Goal: Task Accomplishment & Management: Manage account settings

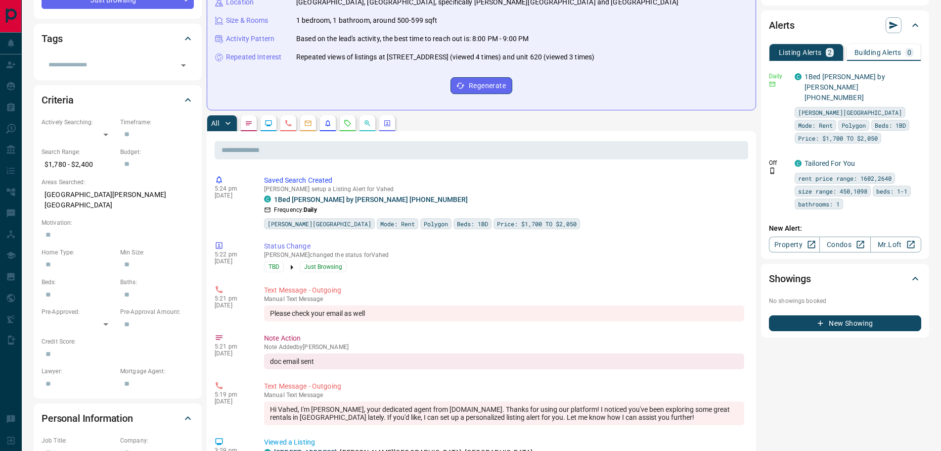
scroll to position [198, 0]
drag, startPoint x: 395, startPoint y: 199, endPoint x: 262, endPoint y: 169, distance: 136.9
copy div "Saved Search Created [PERSON_NAME] setup a Listing Alert for Vahed C 1Bed [PERS…"
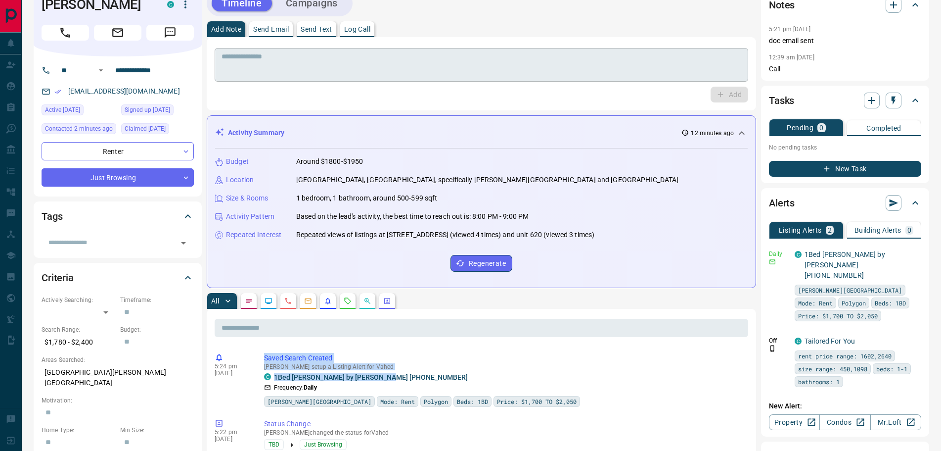
scroll to position [0, 0]
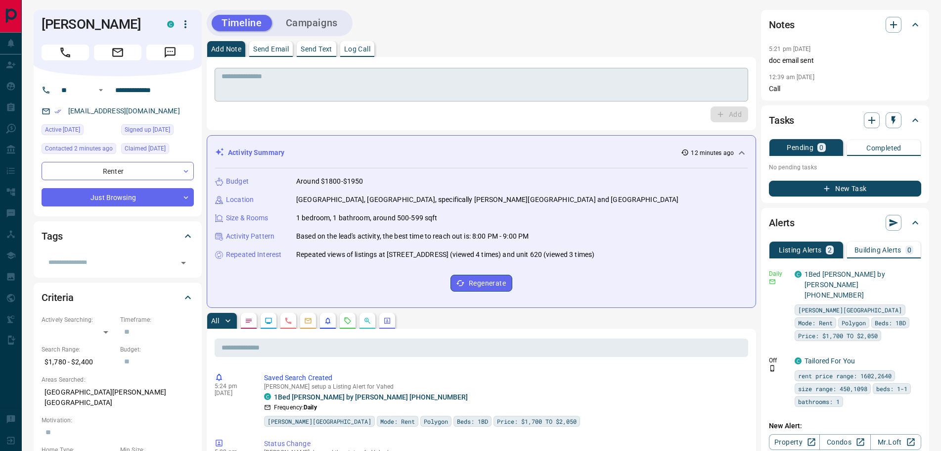
click at [280, 92] on textarea at bounding box center [482, 84] width 520 height 25
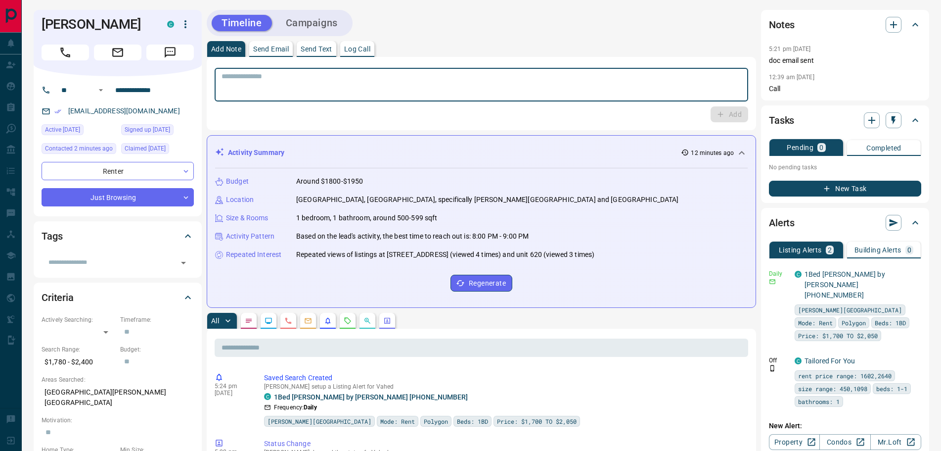
paste textarea "**********"
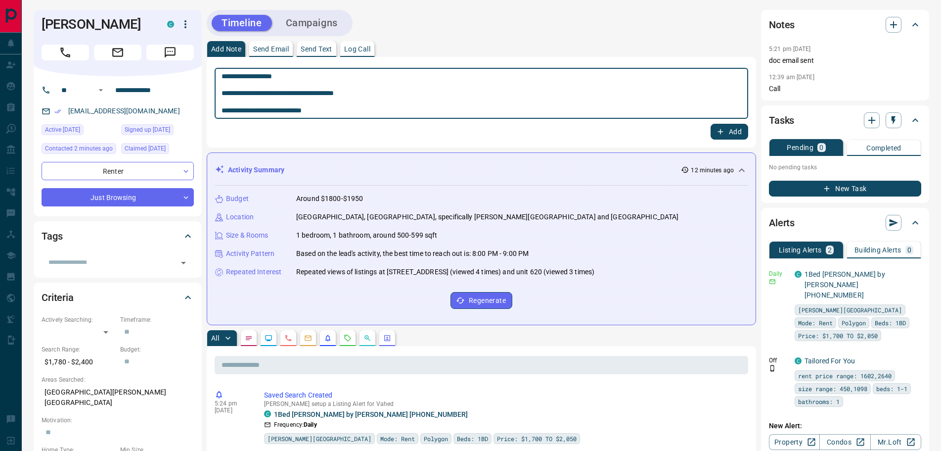
type textarea "**********"
click at [726, 130] on button "Add" at bounding box center [730, 132] width 38 height 16
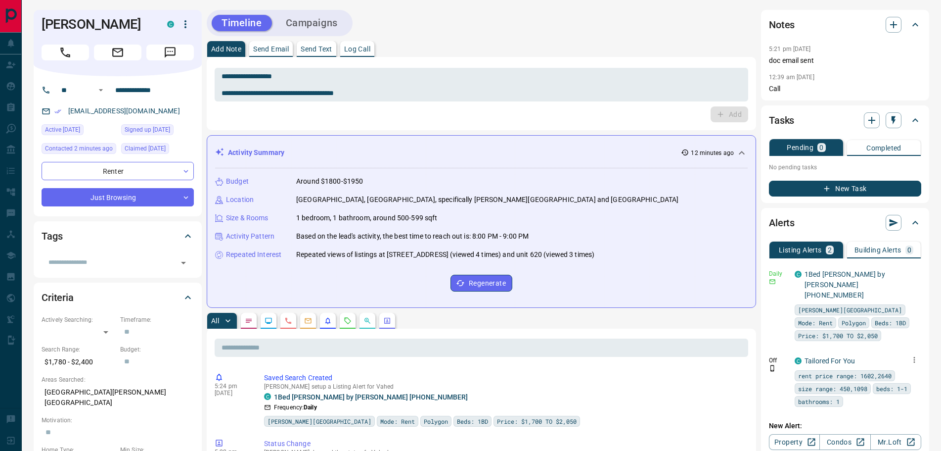
click at [913, 355] on icon "button" at bounding box center [914, 359] width 9 height 9
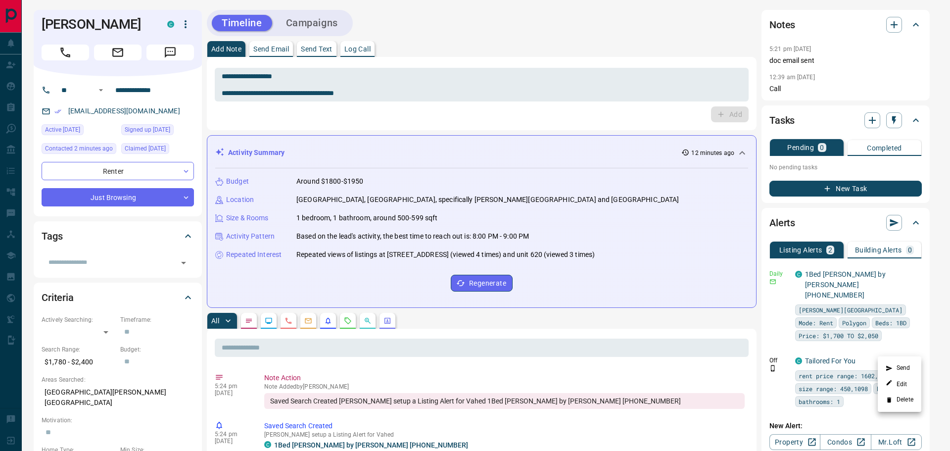
click at [904, 398] on li "Delete" at bounding box center [900, 400] width 44 height 16
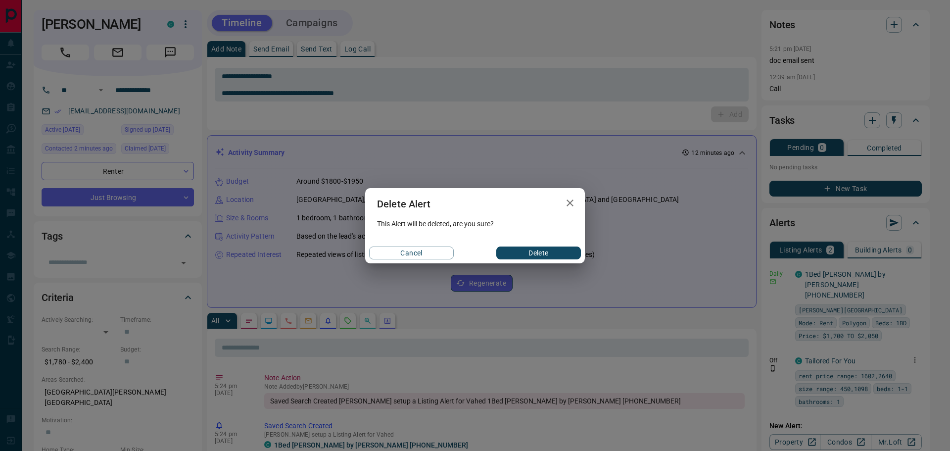
click at [557, 252] on button "Delete" at bounding box center [538, 252] width 85 height 13
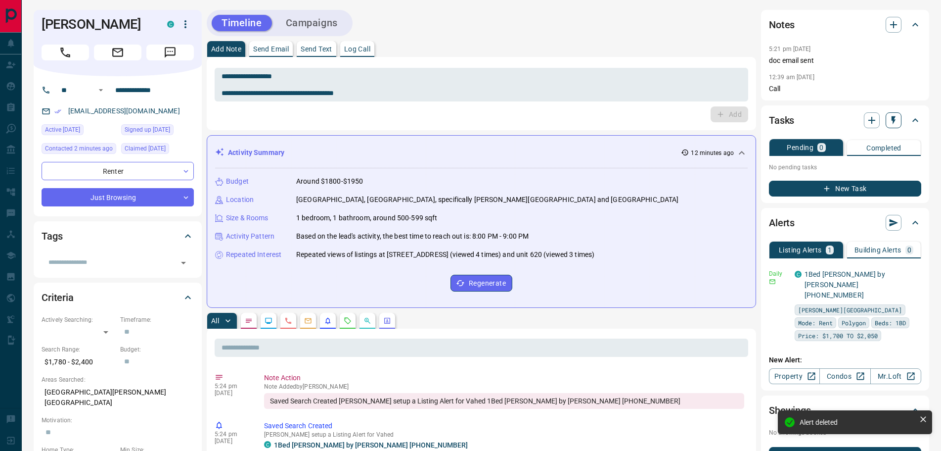
click at [894, 120] on icon "button" at bounding box center [894, 120] width 10 height 10
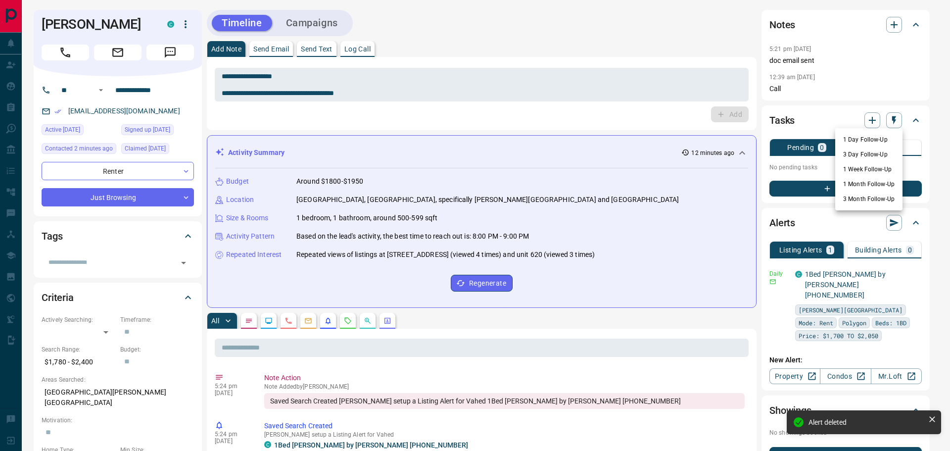
click at [861, 154] on li "3 Day Follow-Up" at bounding box center [868, 154] width 67 height 15
